Goal: Task Accomplishment & Management: Manage account settings

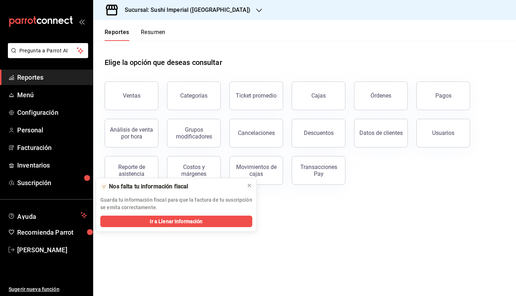
click at [171, 3] on div "Sucursal: Sushi Imperial (Barcelona)" at bounding box center [182, 10] width 166 height 20
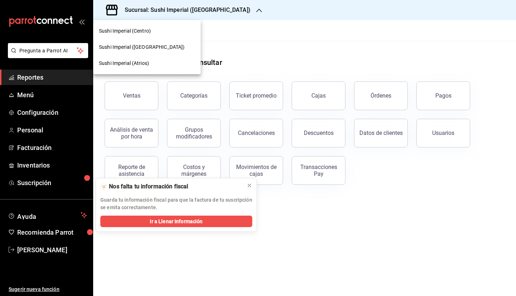
click at [139, 33] on span "Sushi Imperial (Centro)" at bounding box center [125, 31] width 52 height 8
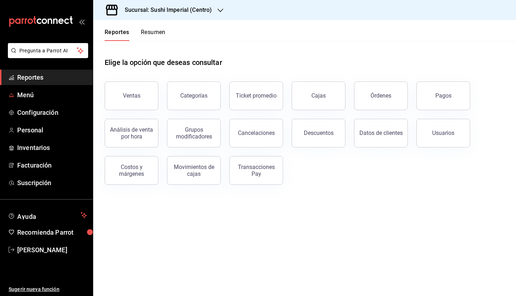
click at [33, 95] on span "Menú" at bounding box center [52, 95] width 70 height 10
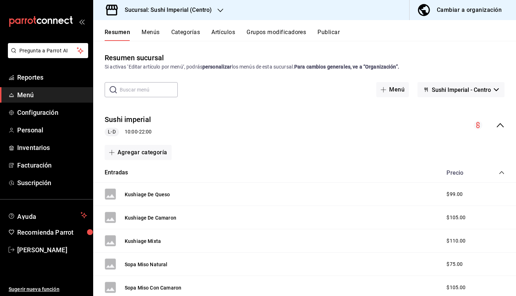
click at [220, 31] on button "Artículos" at bounding box center [223, 35] width 24 height 12
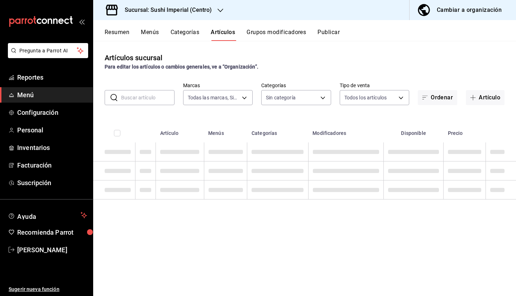
type input "276d3a2c-79c6-4643-97fb-7a471351d642"
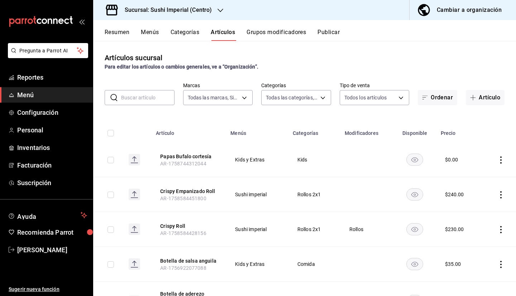
type input "aadf819b-481c-4761-a509-4bf11265e2ef,08fa9714-4846-493b-976a-579c755b27f6,6b4e7…"
click at [136, 99] on input "text" at bounding box center [147, 97] width 53 height 14
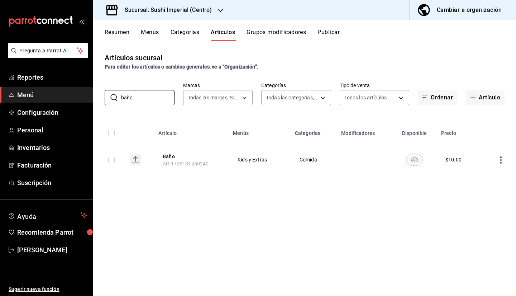
type input "baño"
click at [170, 158] on button "Baño" at bounding box center [191, 156] width 57 height 7
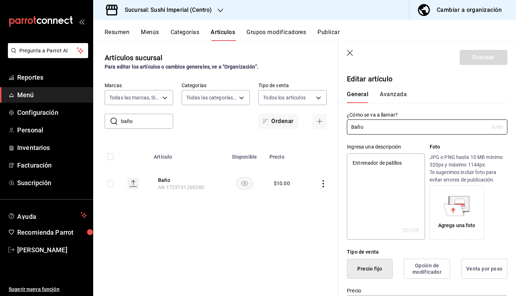
type textarea "x"
type input "$10.00"
click at [394, 95] on button "Avanzada" at bounding box center [393, 97] width 27 height 12
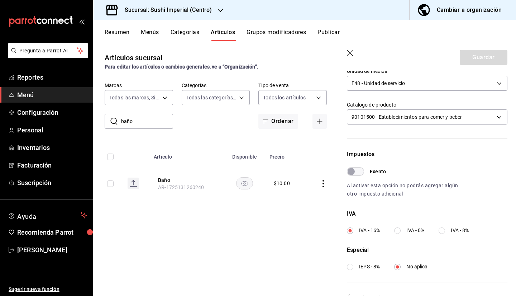
scroll to position [210, 0]
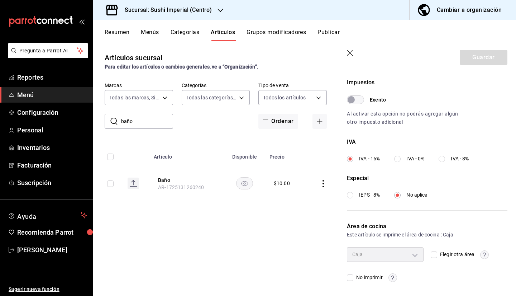
click at [351, 275] on input "No imprimir" at bounding box center [350, 277] width 6 height 6
checkbox input "true"
click at [475, 58] on button "Guardar" at bounding box center [484, 57] width 48 height 15
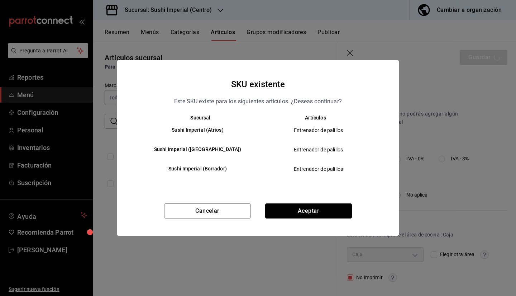
click at [306, 208] on button "Aceptar" at bounding box center [308, 210] width 87 height 15
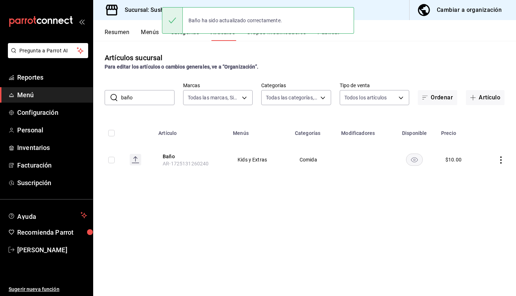
click at [333, 35] on div "Baño ha sido actualizado correctamente." at bounding box center [258, 20] width 192 height 31
click at [328, 35] on div "Baño ha sido actualizado correctamente." at bounding box center [258, 20] width 192 height 31
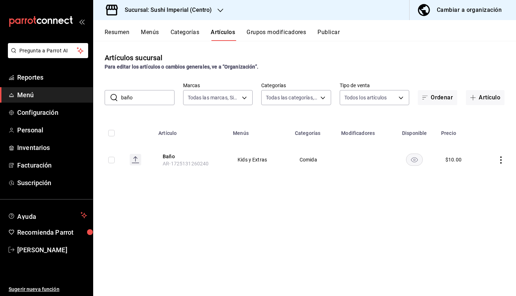
click at [331, 31] on button "Publicar" at bounding box center [328, 35] width 22 height 12
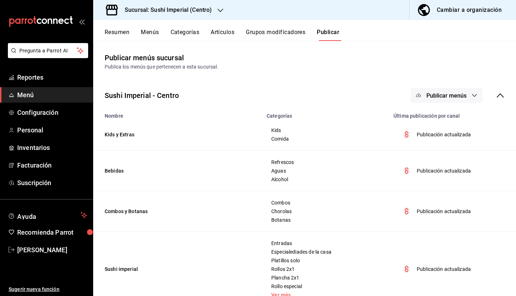
click at [430, 94] on span "Publicar menús" at bounding box center [446, 95] width 40 height 7
click at [431, 117] on div at bounding box center [424, 118] width 20 height 11
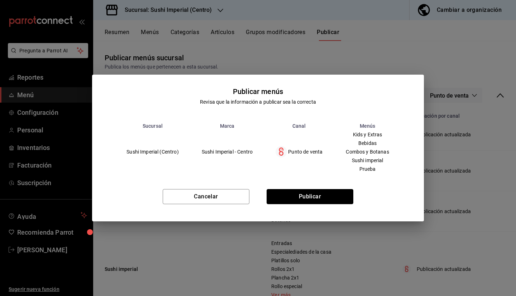
click at [309, 196] on button "Publicar" at bounding box center [309, 196] width 87 height 15
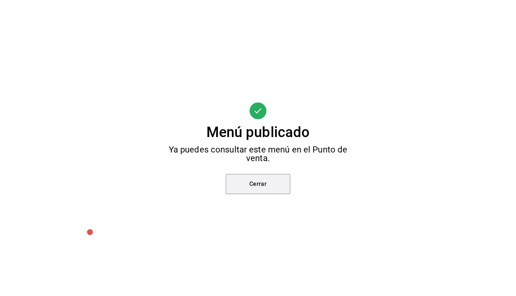
click at [261, 187] on button "Cerrar" at bounding box center [258, 184] width 64 height 20
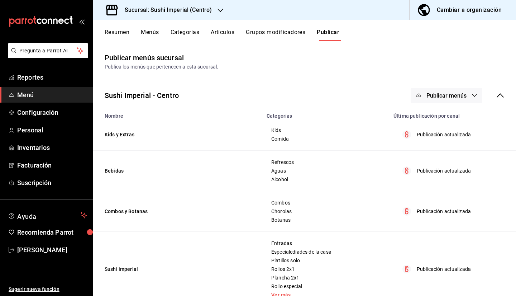
click at [225, 35] on button "Artículos" at bounding box center [223, 35] width 24 height 12
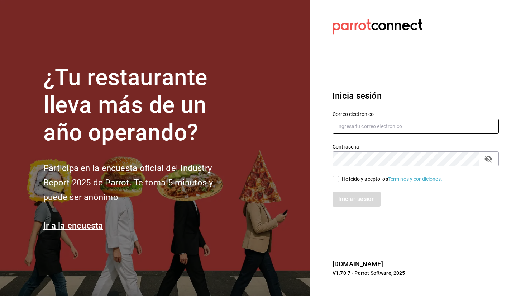
click at [432, 124] on input "text" at bounding box center [415, 126] width 166 height 15
type input "elizabethadunas@gmail.com"
click at [334, 179] on input "He leído y acepto los Términos y condiciones." at bounding box center [335, 179] width 6 height 6
checkbox input "true"
click at [356, 197] on button "Iniciar sesión" at bounding box center [356, 198] width 49 height 15
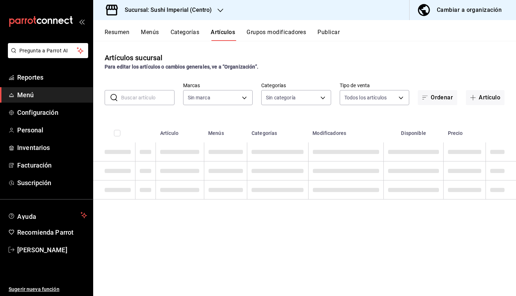
type input "aadf819b-481c-4761-a509-4bf11265e2ef,08fa9714-4846-493b-976a-579c755b27f6,6b4e7…"
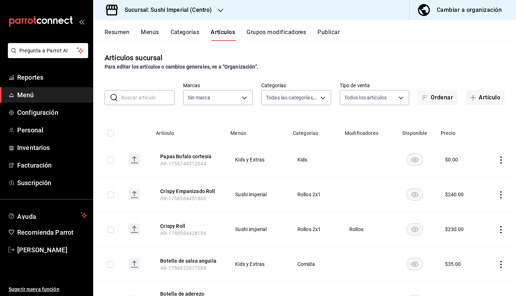
type input "276d3a2c-79c6-4643-97fb-7a471351d642"
click at [141, 97] on input "text" at bounding box center [147, 97] width 53 height 14
type input "p"
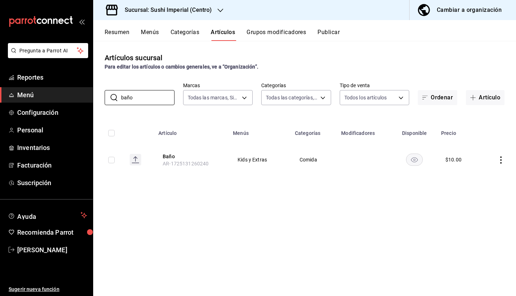
type input "baño"
click at [167, 157] on button "Baño" at bounding box center [191, 156] width 57 height 7
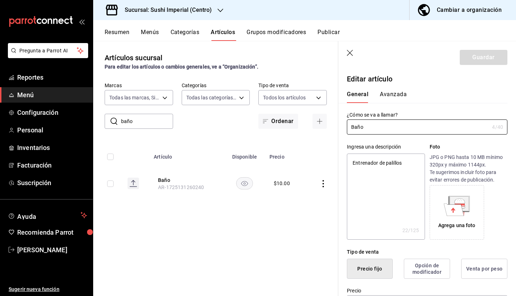
click at [388, 96] on button "Avanzada" at bounding box center [393, 97] width 27 height 12
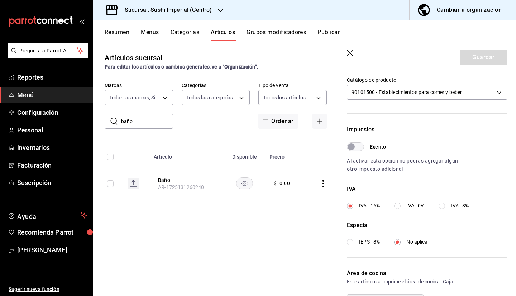
scroll to position [210, 0]
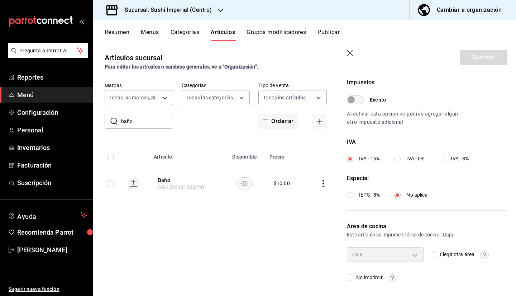
click at [347, 277] on input "No imprimir" at bounding box center [350, 277] width 6 height 6
checkbox input "true"
click at [433, 254] on input "Elegir otra área" at bounding box center [434, 254] width 6 height 6
checkbox input "true"
click at [414, 250] on div "Sin área asignada" at bounding box center [385, 254] width 77 height 14
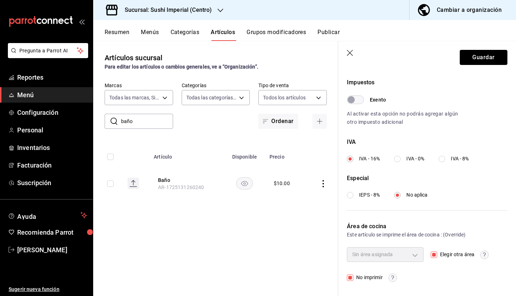
click at [477, 57] on button "Guardar" at bounding box center [484, 57] width 48 height 15
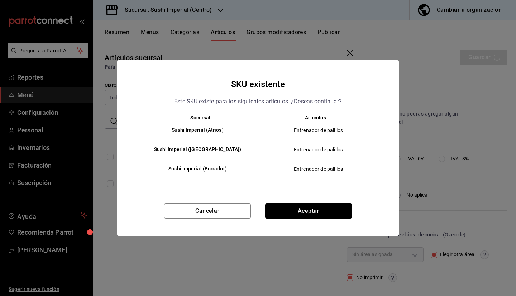
click at [318, 208] on button "Aceptar" at bounding box center [308, 210] width 87 height 15
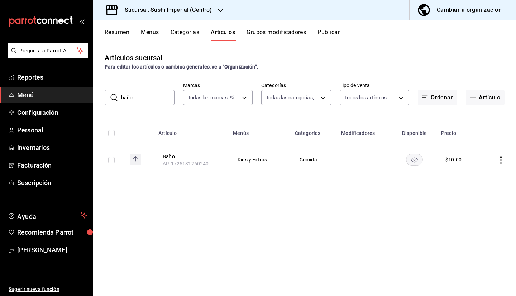
click at [168, 156] on button "Baño" at bounding box center [191, 156] width 57 height 7
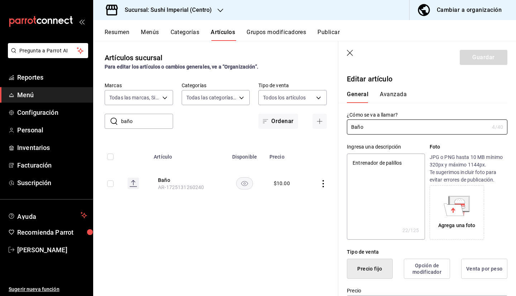
click at [350, 51] on icon "button" at bounding box center [350, 53] width 7 height 7
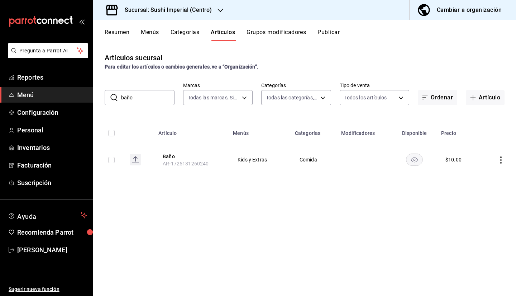
click at [330, 36] on button "Publicar" at bounding box center [328, 35] width 22 height 12
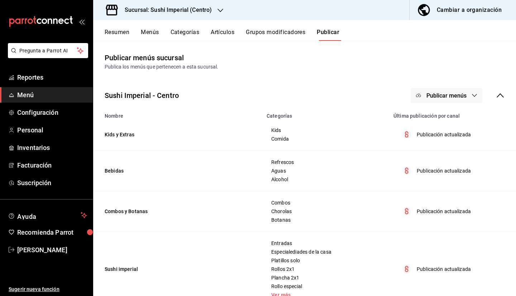
click at [443, 101] on button "Publicar menús" at bounding box center [446, 95] width 72 height 15
click at [429, 120] on div at bounding box center [424, 118] width 20 height 11
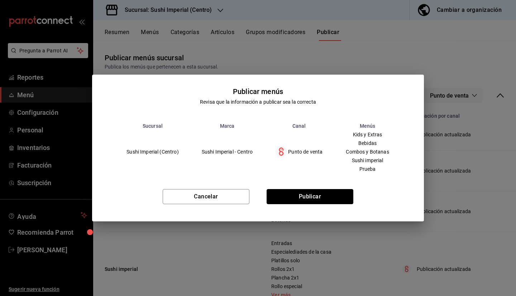
click at [321, 204] on button "Publicar" at bounding box center [309, 196] width 87 height 15
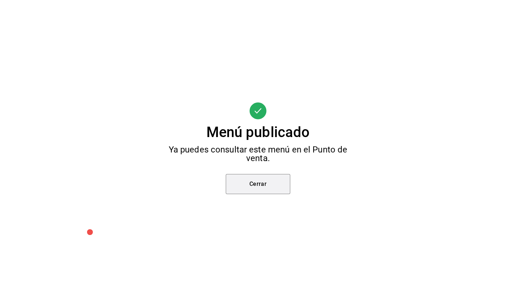
click at [256, 179] on button "Cerrar" at bounding box center [258, 184] width 64 height 20
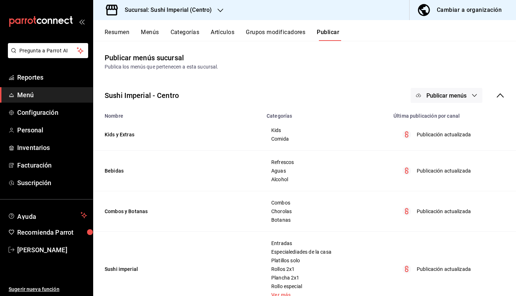
click at [58, 97] on span "Menú" at bounding box center [52, 95] width 70 height 10
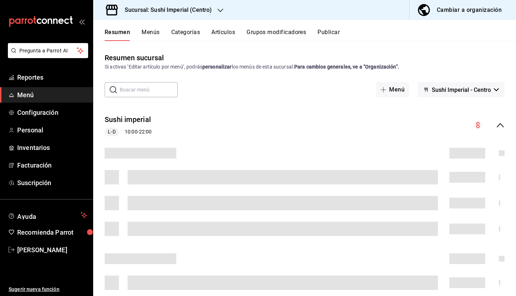
click at [220, 33] on button "Artículos" at bounding box center [223, 35] width 24 height 12
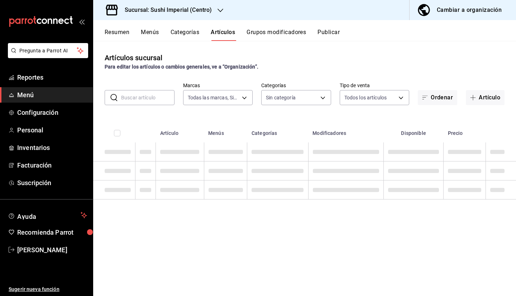
type input "276d3a2c-79c6-4643-97fb-7a471351d642"
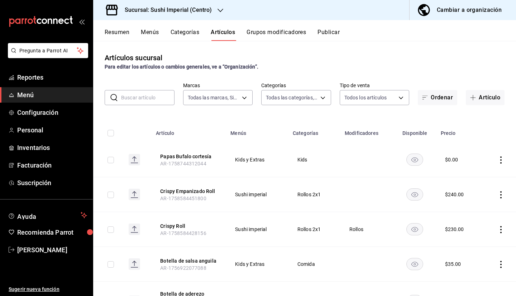
type input "aadf819b-481c-4761-a509-4bf11265e2ef,08fa9714-4846-493b-976a-579c755b27f6,6b4e7…"
click at [138, 101] on input "text" at bounding box center [147, 97] width 53 height 14
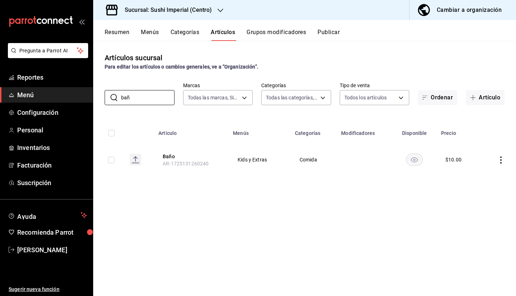
type input "bañ"
click at [168, 155] on button "Baño" at bounding box center [191, 156] width 57 height 7
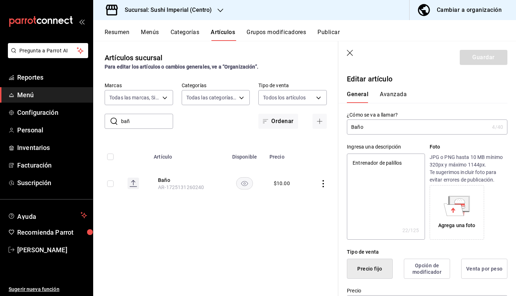
click at [392, 99] on button "Avanzada" at bounding box center [393, 97] width 27 height 12
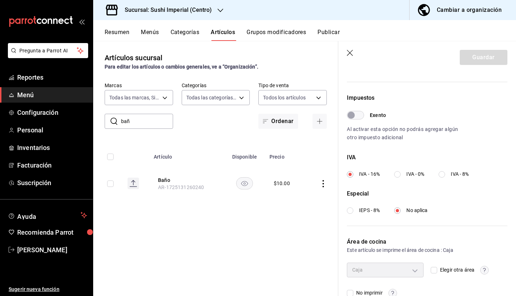
scroll to position [210, 0]
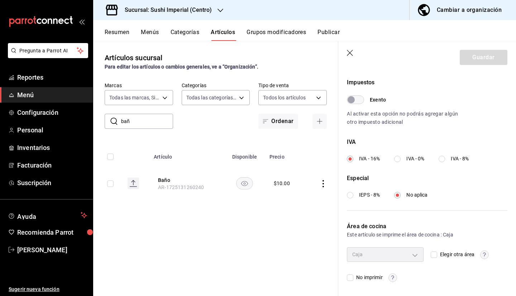
click at [433, 257] on label "Elegir otra área" at bounding box center [453, 254] width 44 height 8
click at [433, 257] on input "Elegir otra área" at bounding box center [434, 254] width 6 height 6
checkbox input "true"
click at [351, 277] on input "No imprimir" at bounding box center [350, 277] width 6 height 6
checkbox input "true"
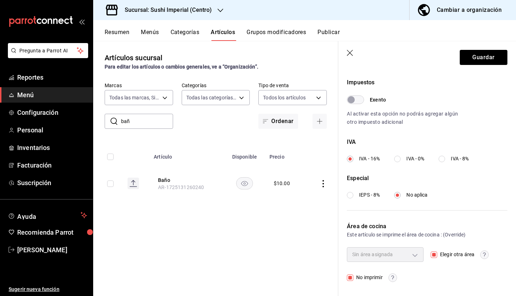
click at [413, 253] on div "Sin área asignada" at bounding box center [385, 254] width 77 height 14
click at [471, 60] on button "Guardar" at bounding box center [484, 57] width 48 height 15
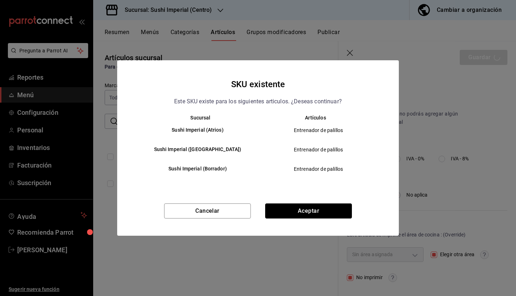
click at [315, 210] on button "Aceptar" at bounding box center [308, 210] width 87 height 15
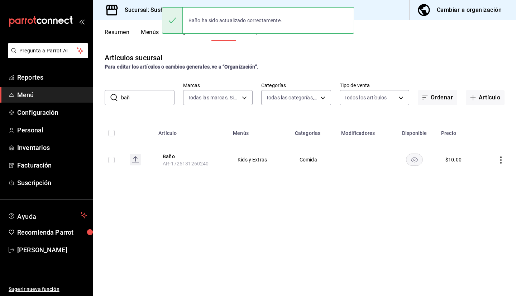
click at [171, 156] on button "Baño" at bounding box center [191, 156] width 57 height 7
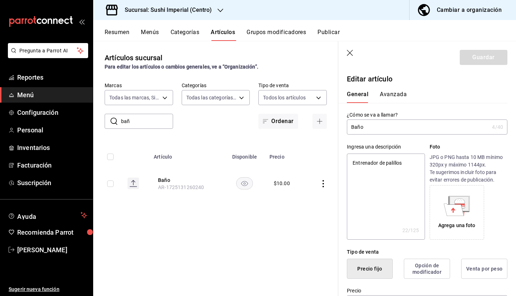
click at [401, 94] on button "Avanzada" at bounding box center [393, 97] width 27 height 12
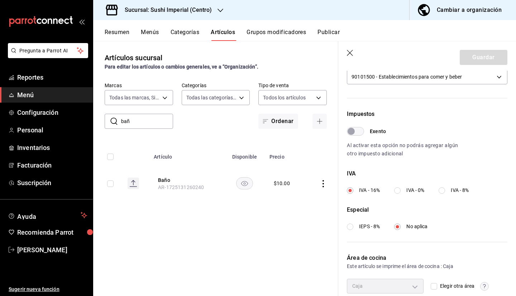
scroll to position [210, 0]
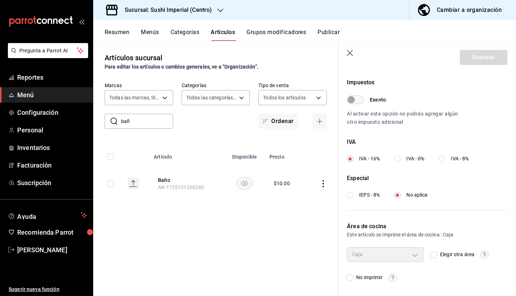
click at [348, 274] on input "No imprimir" at bounding box center [350, 277] width 6 height 6
checkbox input "true"
click at [390, 272] on div "Caja aef30491-093e-4e21-ace6-6f0d65fad666 Elegir otra área No imprimir" at bounding box center [427, 264] width 160 height 34
click at [473, 50] on button "Guardar" at bounding box center [484, 57] width 48 height 15
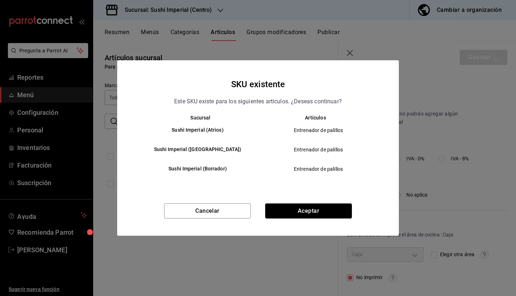
click at [301, 208] on button "Aceptar" at bounding box center [308, 210] width 87 height 15
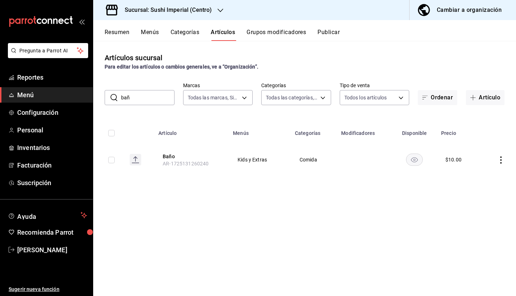
click at [500, 160] on icon "actions" at bounding box center [500, 159] width 7 height 7
click at [466, 173] on div at bounding box center [463, 176] width 13 height 9
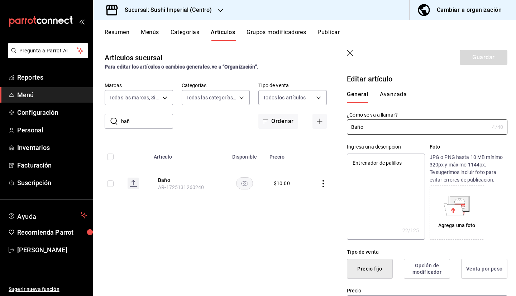
type textarea "x"
type input "$10.00"
type input "E48"
type input "90101500"
radio input "true"
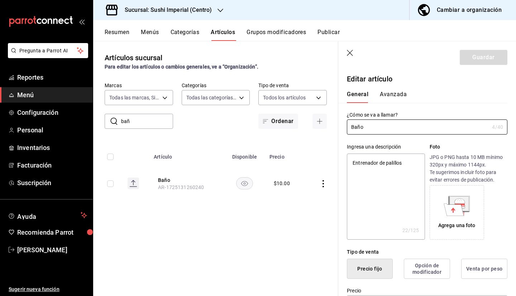
radio input "true"
type input "aef30491-093e-4e21-ace6-6f0d65fad666"
click at [381, 95] on button "Avanzada" at bounding box center [393, 97] width 27 height 12
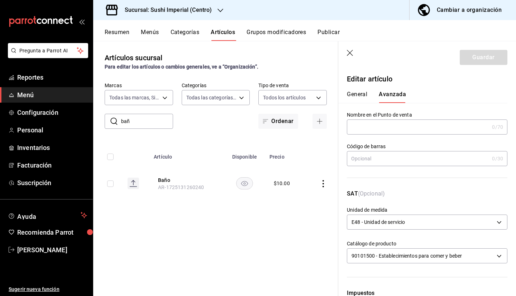
scroll to position [210, 0]
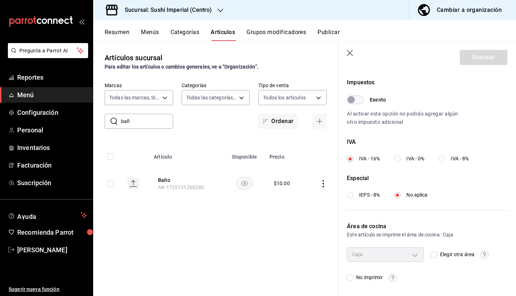
click at [431, 254] on input "Elegir otra área" at bounding box center [434, 254] width 6 height 6
checkbox input "true"
click at [385, 256] on body "Pregunta a Parrot AI Reportes Menú Configuración Personal Inventarios Facturaci…" at bounding box center [258, 148] width 516 height 296
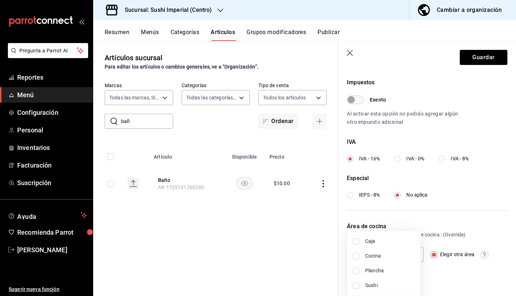
click at [426, 223] on div at bounding box center [258, 148] width 516 height 296
click at [348, 279] on input "No imprimir" at bounding box center [350, 277] width 6 height 6
checkbox input "true"
click at [483, 56] on button "Guardar" at bounding box center [484, 57] width 48 height 15
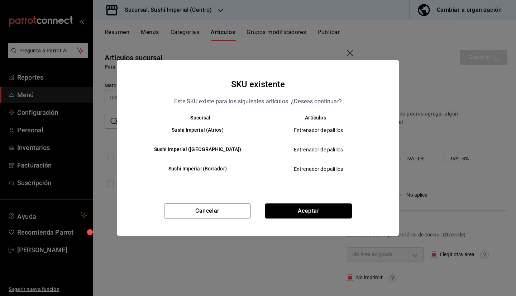
click at [330, 207] on button "Aceptar" at bounding box center [308, 210] width 87 height 15
checkbox input "false"
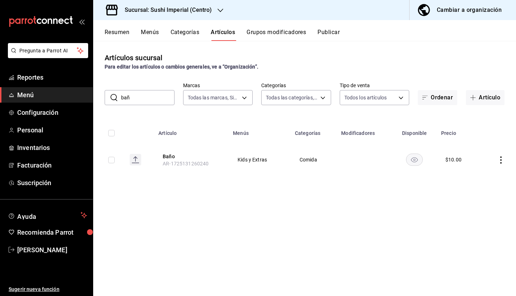
click at [169, 154] on button "Baño" at bounding box center [191, 156] width 57 height 7
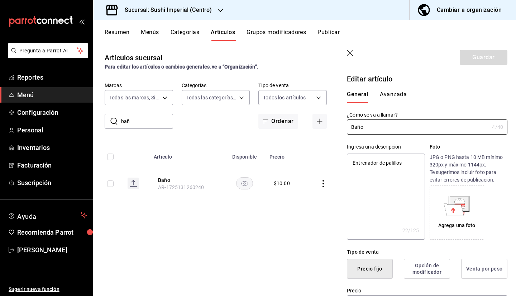
type textarea "x"
type input "$10.00"
type input "E48"
type input "90101500"
radio input "true"
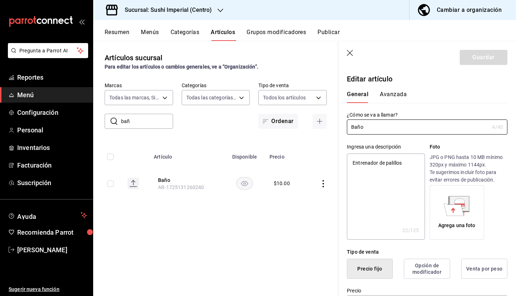
radio input "true"
type input "aef30491-093e-4e21-ace6-6f0d65fad666"
click at [395, 96] on button "Avanzada" at bounding box center [393, 97] width 27 height 12
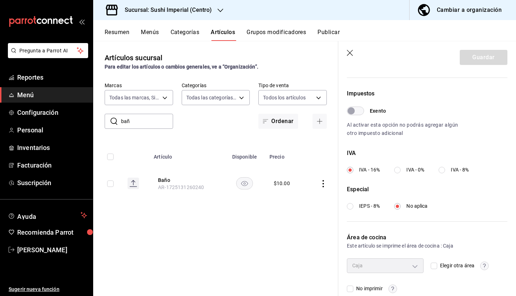
scroll to position [210, 0]
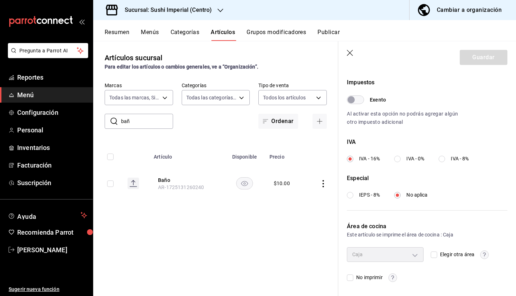
click at [346, 48] on header "Guardar" at bounding box center [427, 55] width 178 height 29
click at [349, 52] on icon "button" at bounding box center [350, 53] width 6 height 6
